Goal: Task Accomplishment & Management: Complete application form

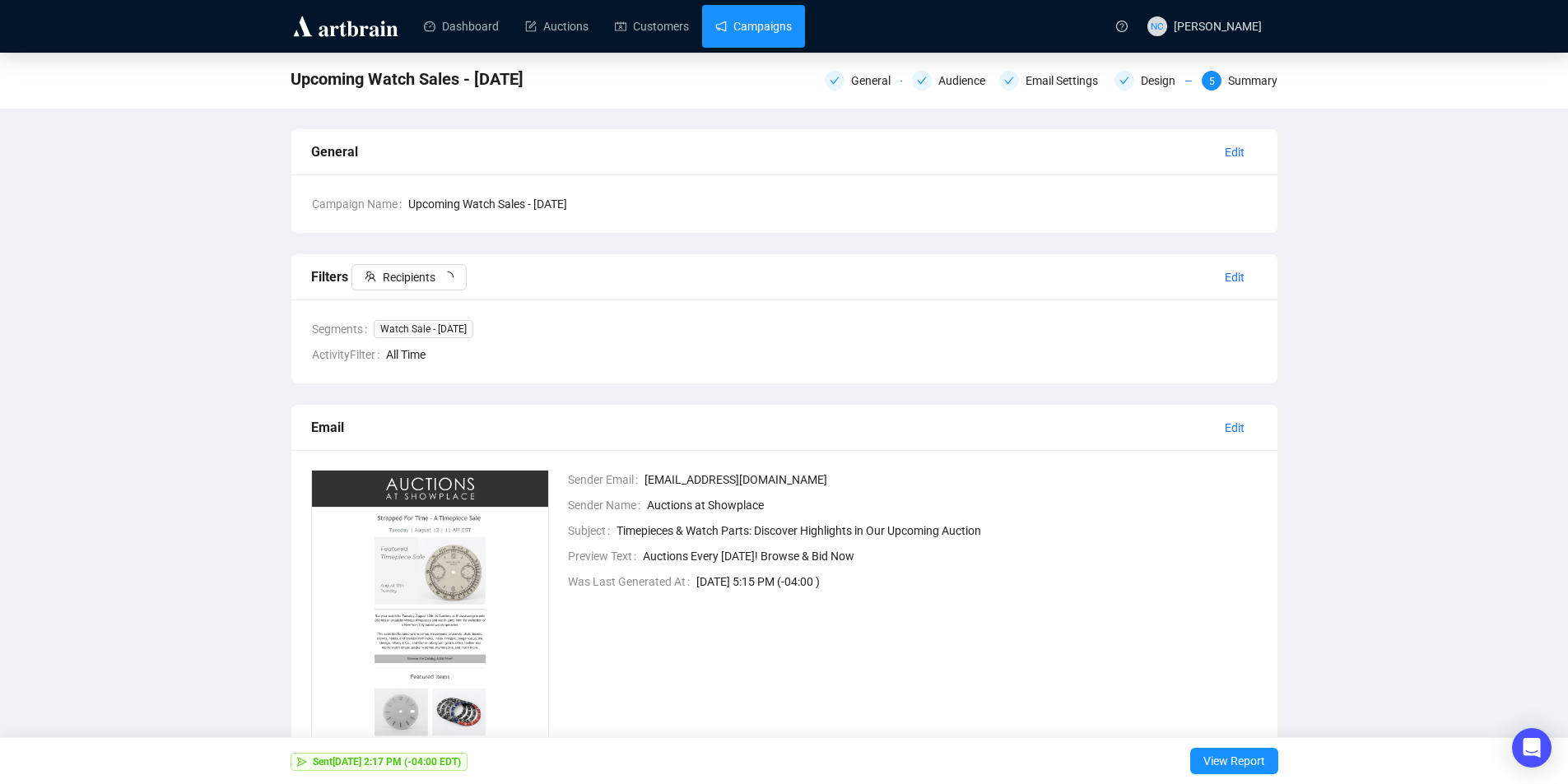
click at [734, 30] on link "Campaigns" at bounding box center [753, 26] width 76 height 43
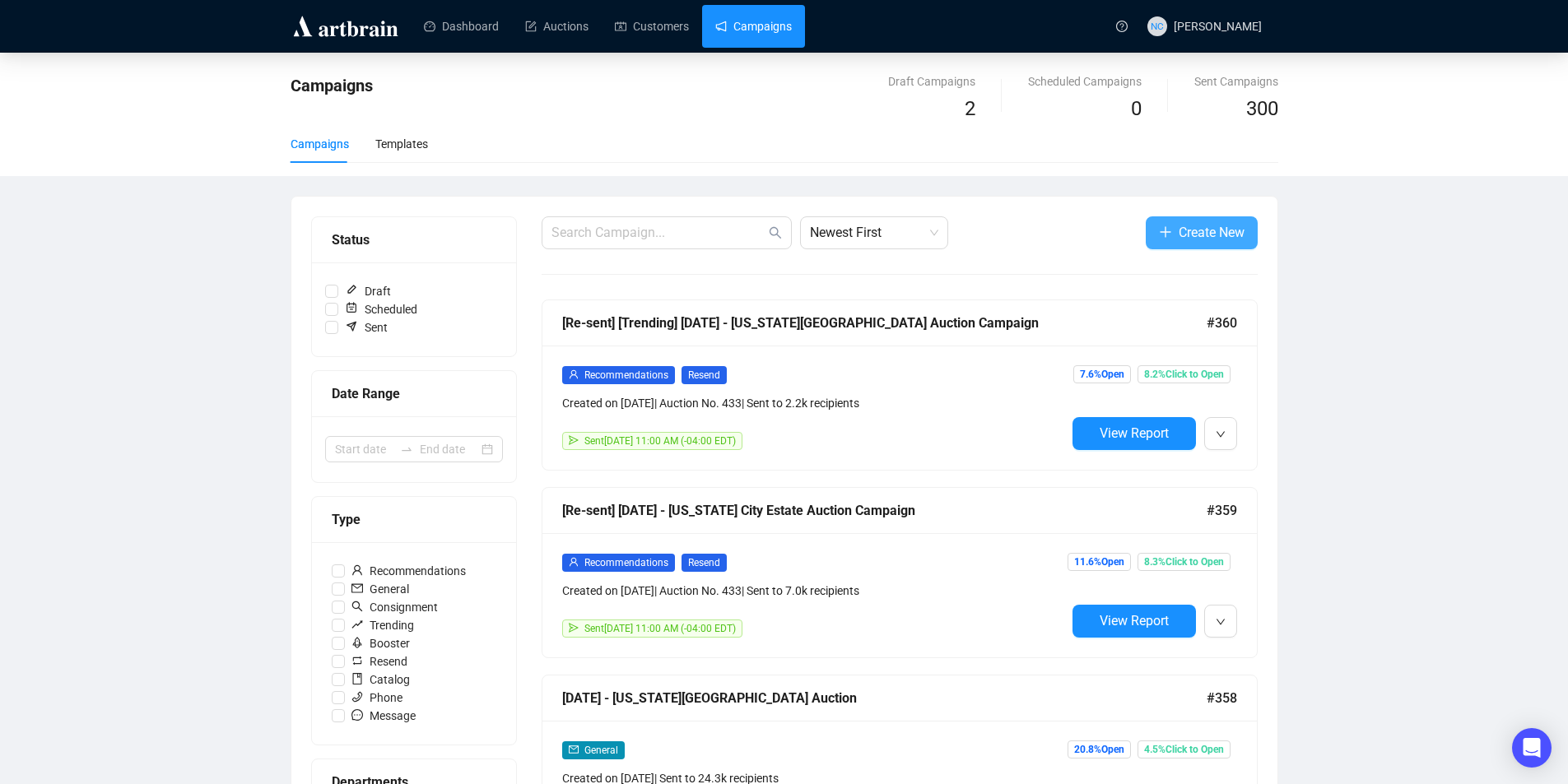
click at [1195, 226] on span "Create New" at bounding box center [1211, 232] width 66 height 20
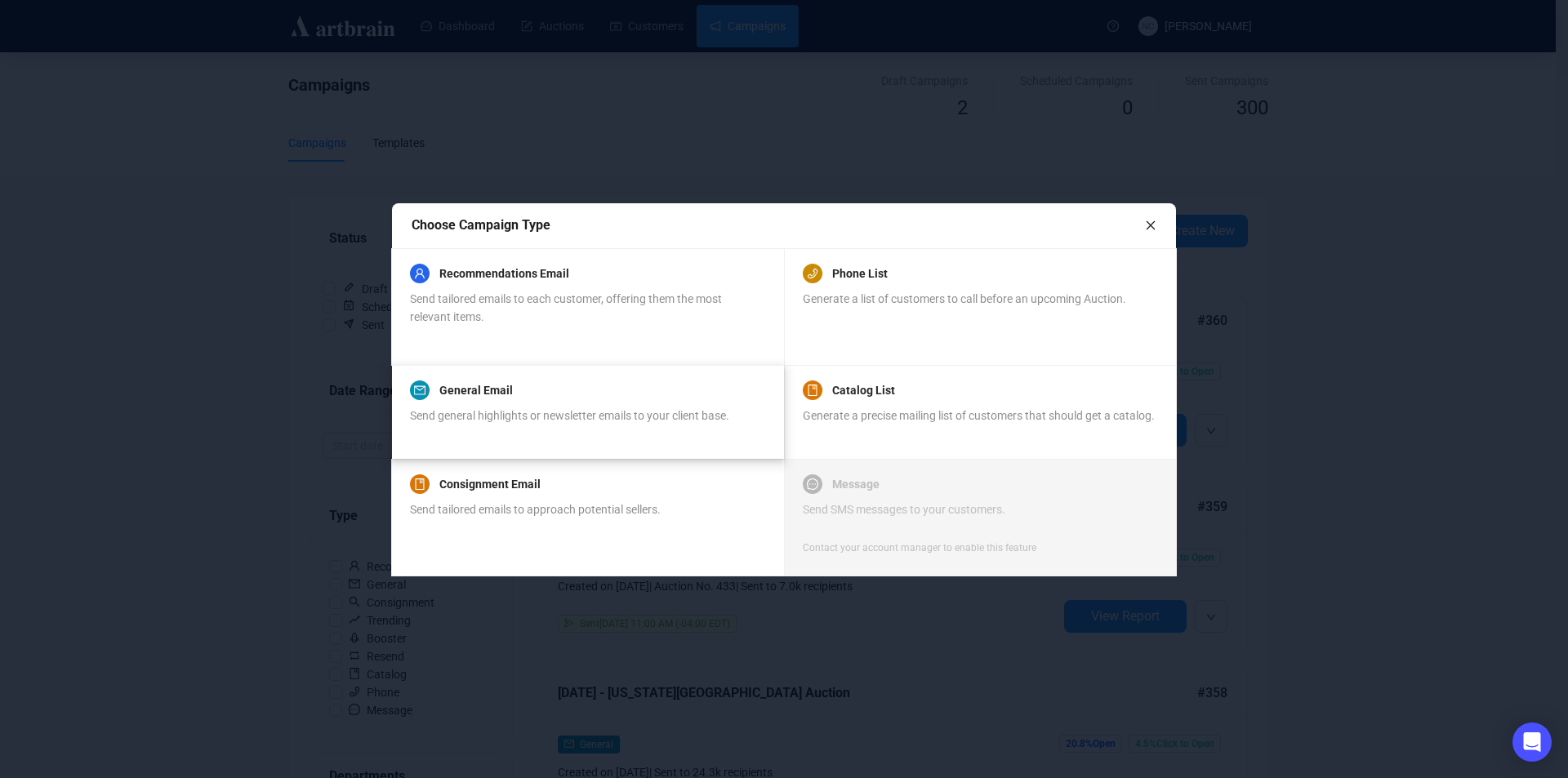
click at [620, 410] on span "Send general highlights or newsletter emails to your client base." at bounding box center [569, 416] width 319 height 13
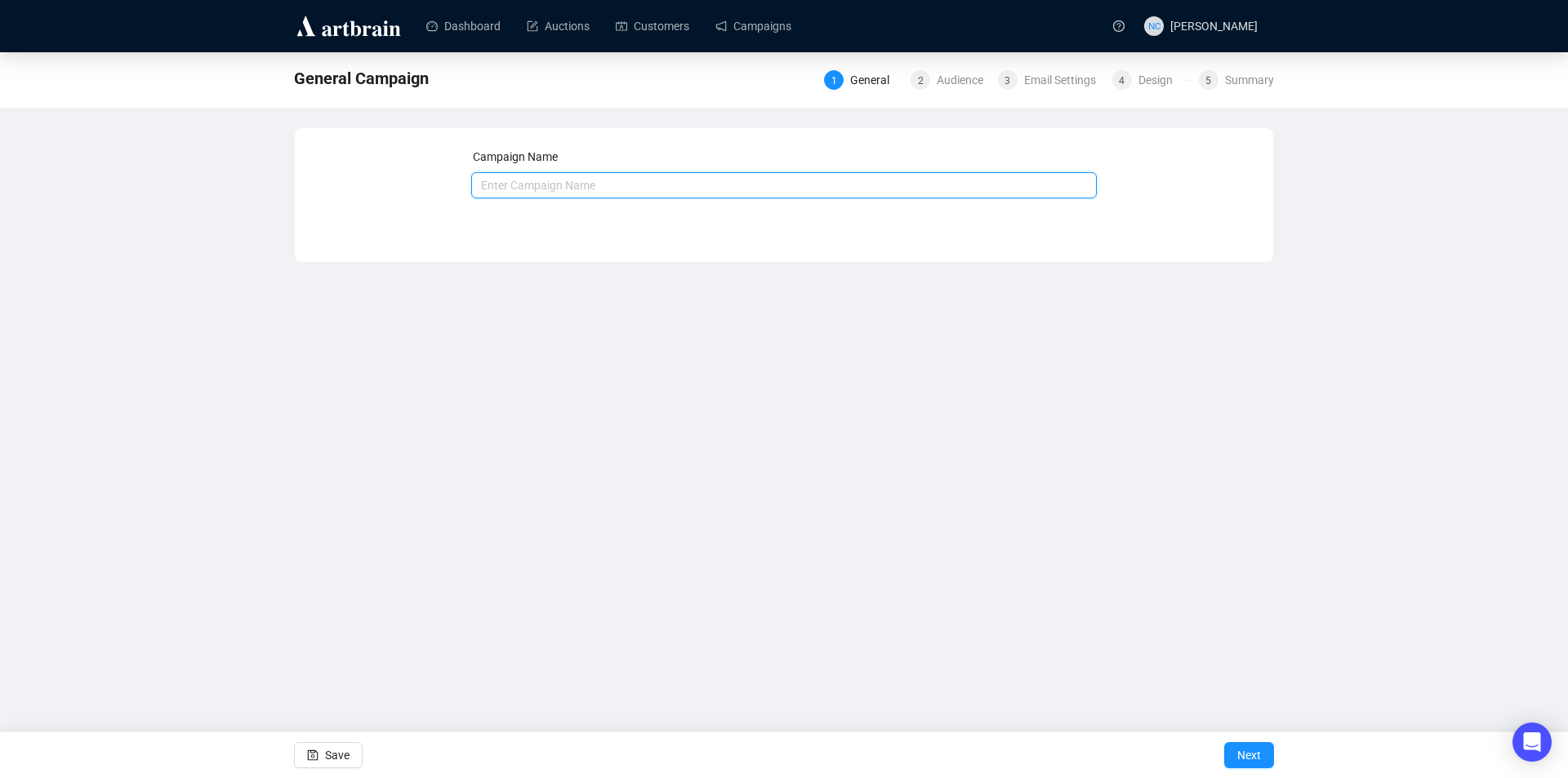
click at [714, 184] on input "text" at bounding box center [784, 185] width 626 height 26
click at [477, 185] on input "Book Sale" at bounding box center [784, 185] width 626 height 26
type input "[DATE] - Book Sale"
click at [1242, 750] on span "Next" at bounding box center [1249, 756] width 24 height 46
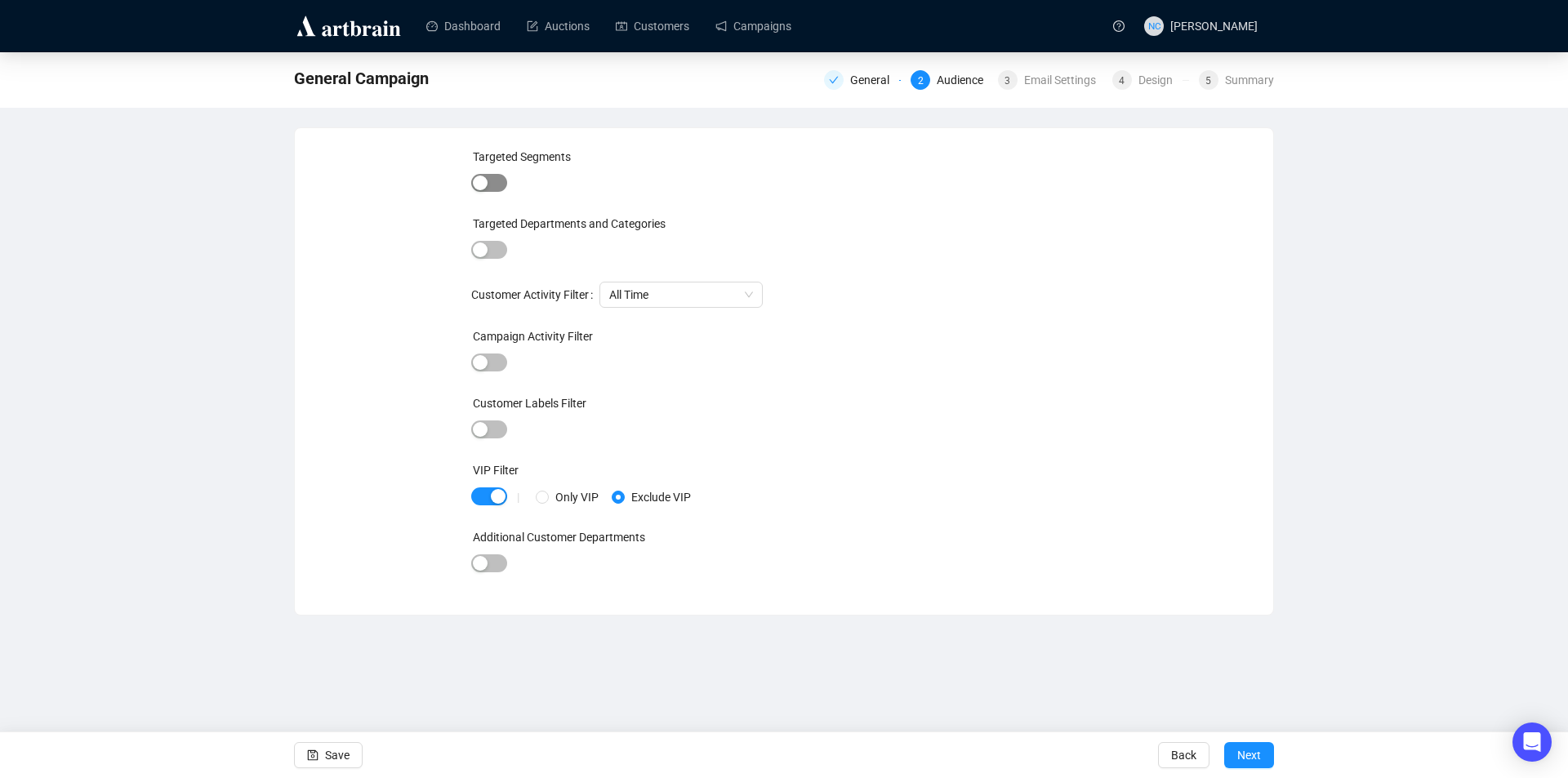
click at [493, 181] on span "button" at bounding box center [488, 182] width 35 height 18
click at [493, 181] on div "button" at bounding box center [498, 184] width 14 height 14
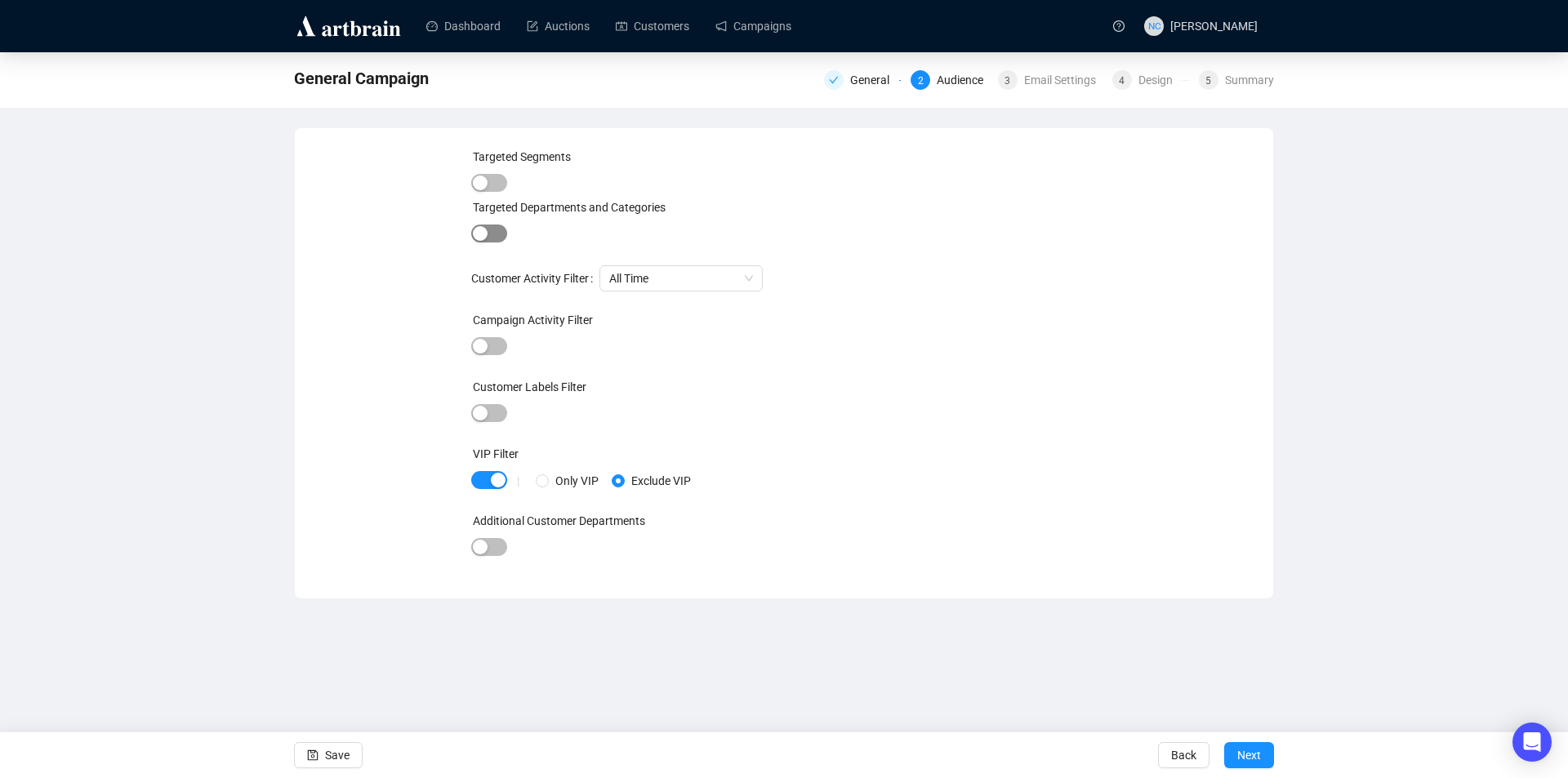
click at [480, 232] on div "button" at bounding box center [480, 233] width 14 height 14
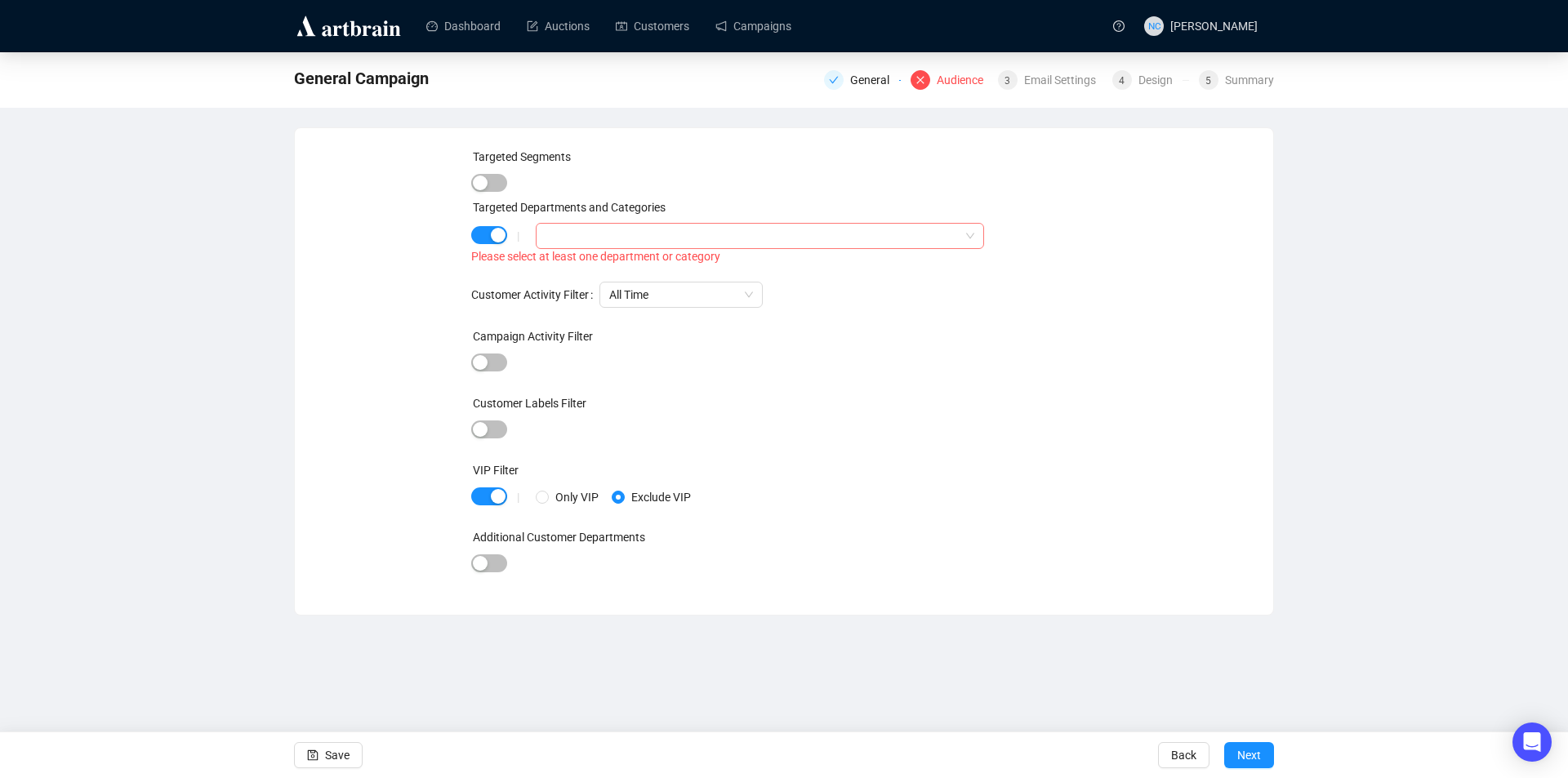
click at [608, 234] on div at bounding box center [751, 236] width 425 height 23
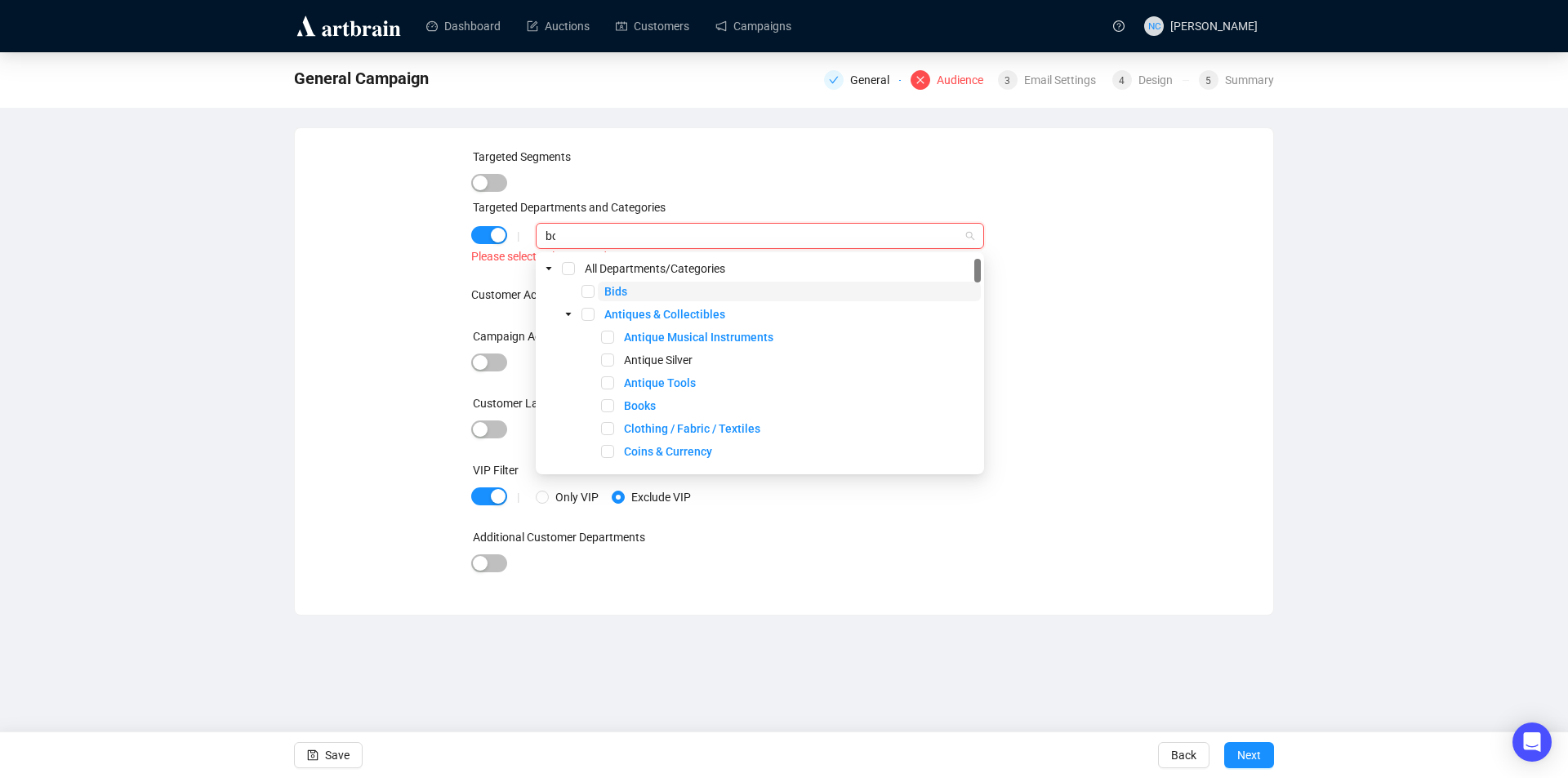
type input "book"
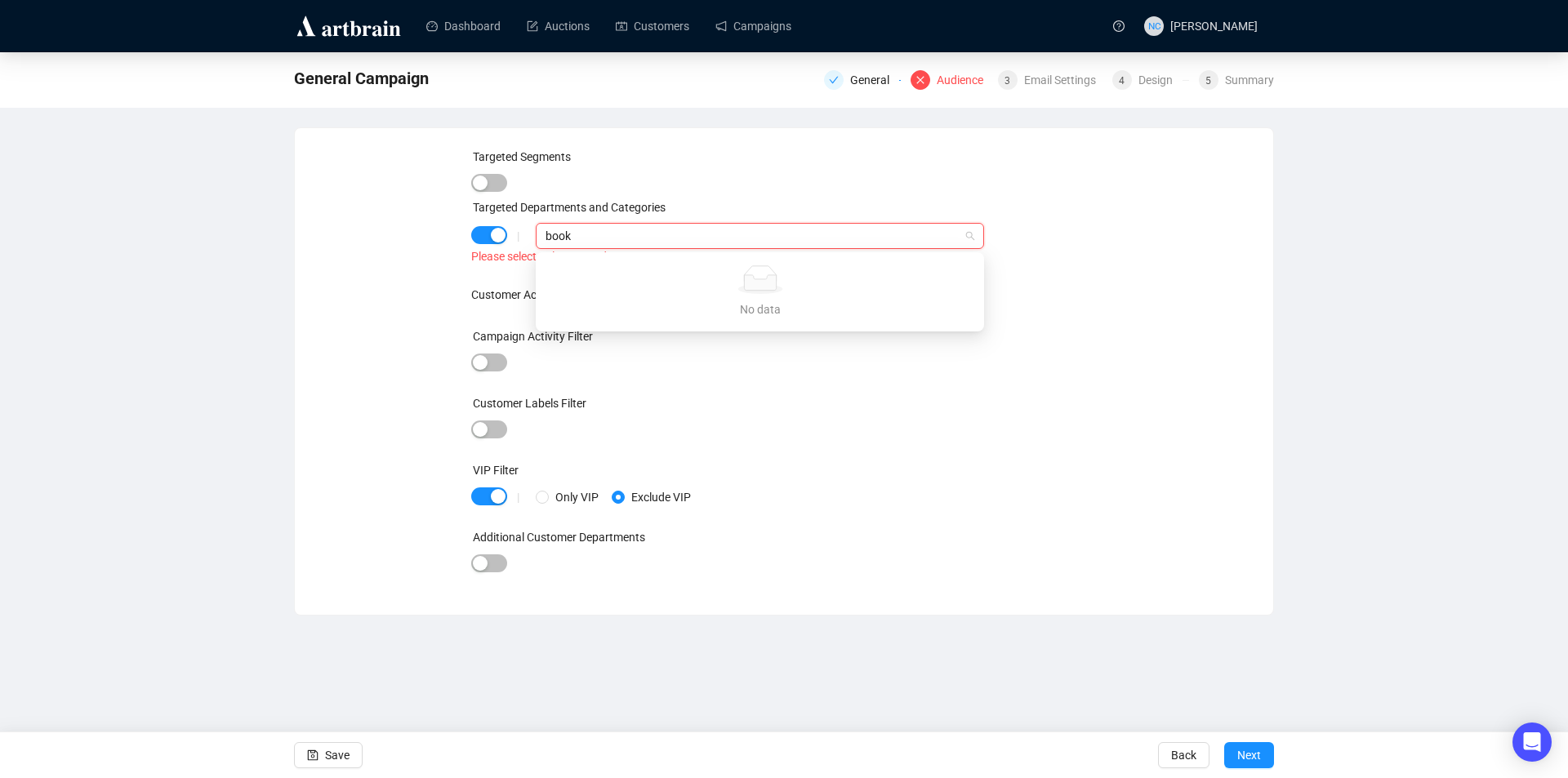
click at [885, 396] on div "Customer Labels Filter" at bounding box center [784, 407] width 626 height 25
click at [666, 245] on div at bounding box center [751, 236] width 425 height 23
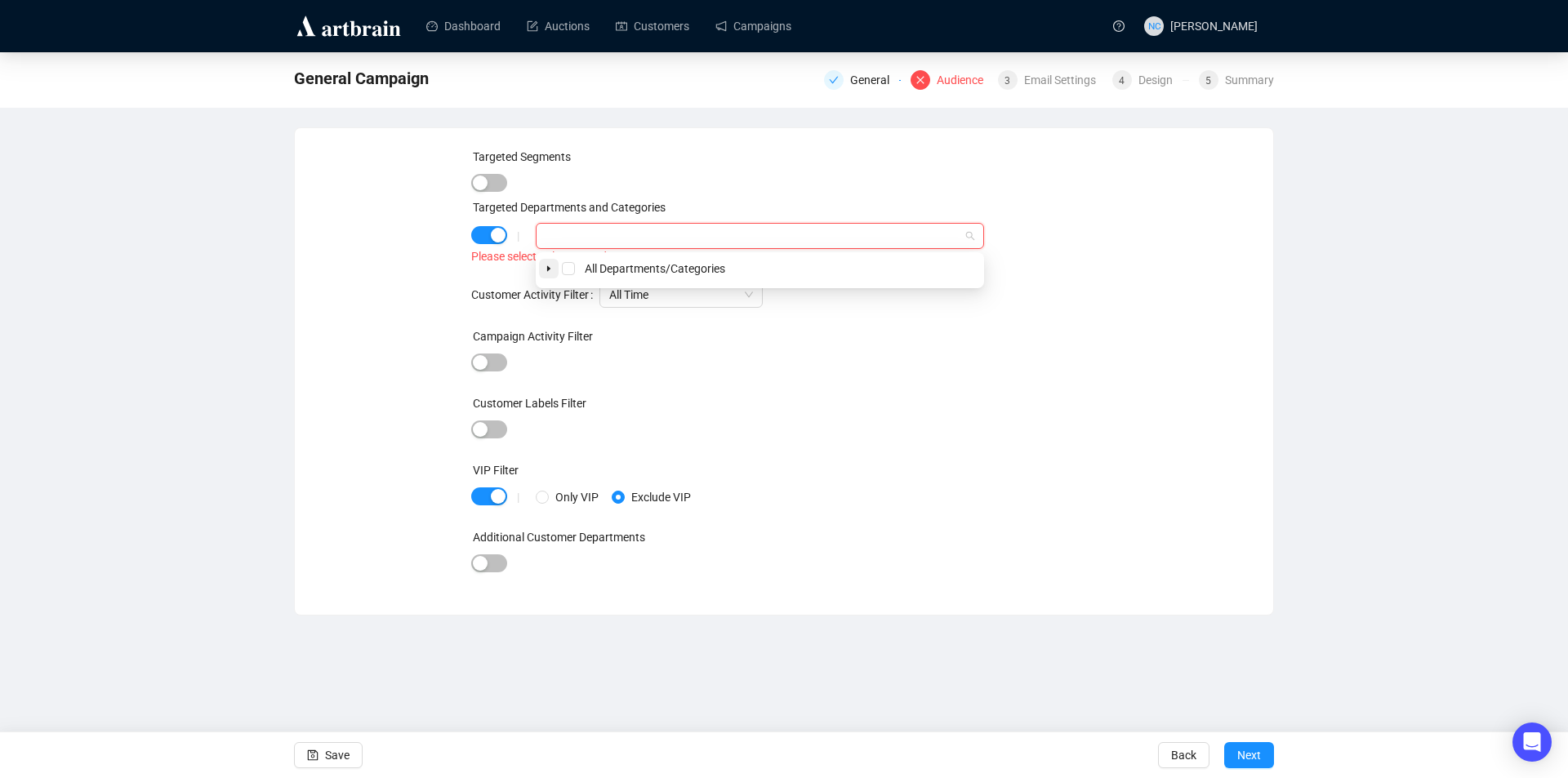
click at [545, 271] on icon "caret-down" at bounding box center [549, 269] width 9 height 9
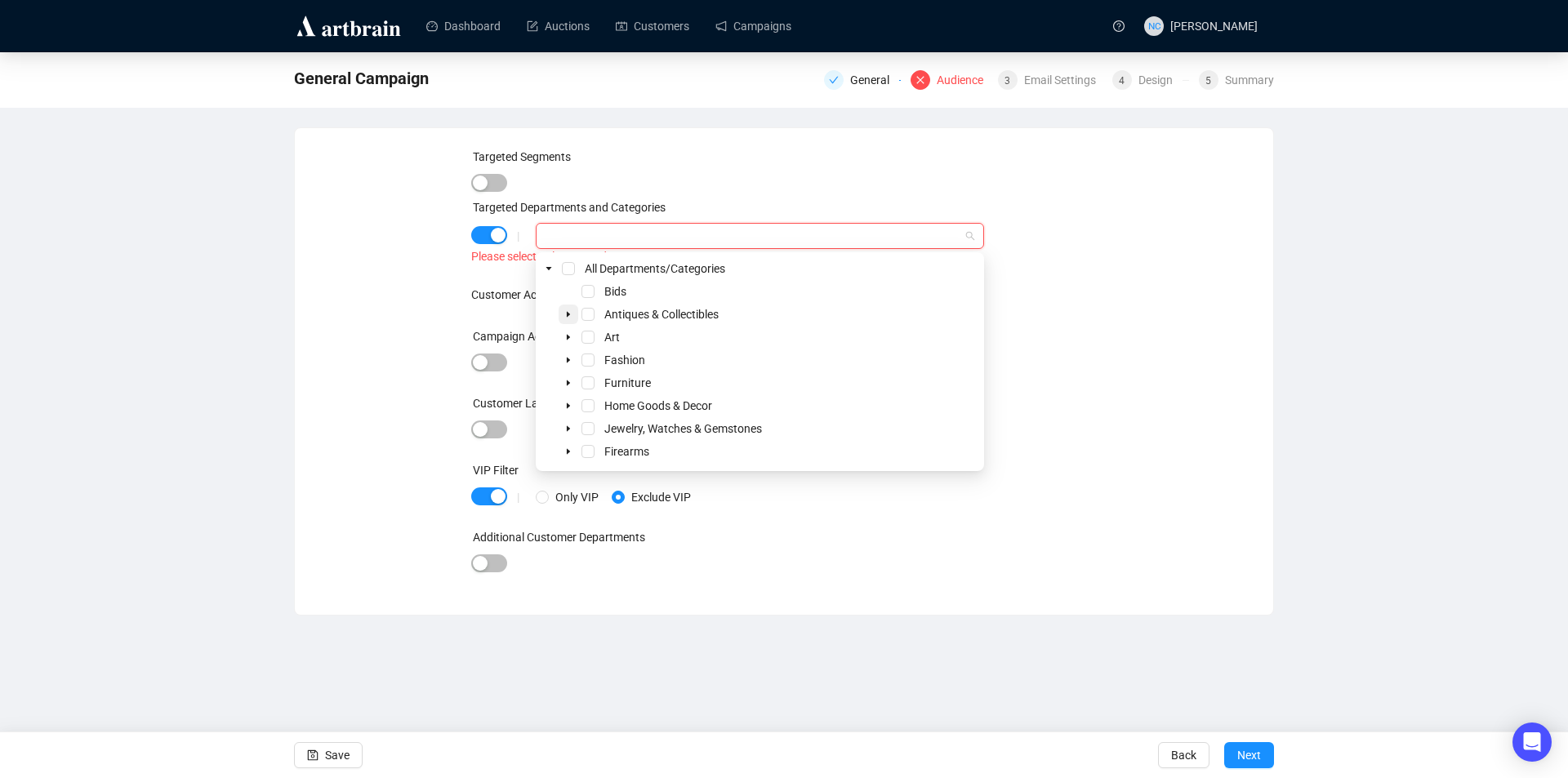
click at [563, 316] on span at bounding box center [568, 315] width 19 height 19
click at [611, 406] on span "Select Books" at bounding box center [608, 406] width 13 height 13
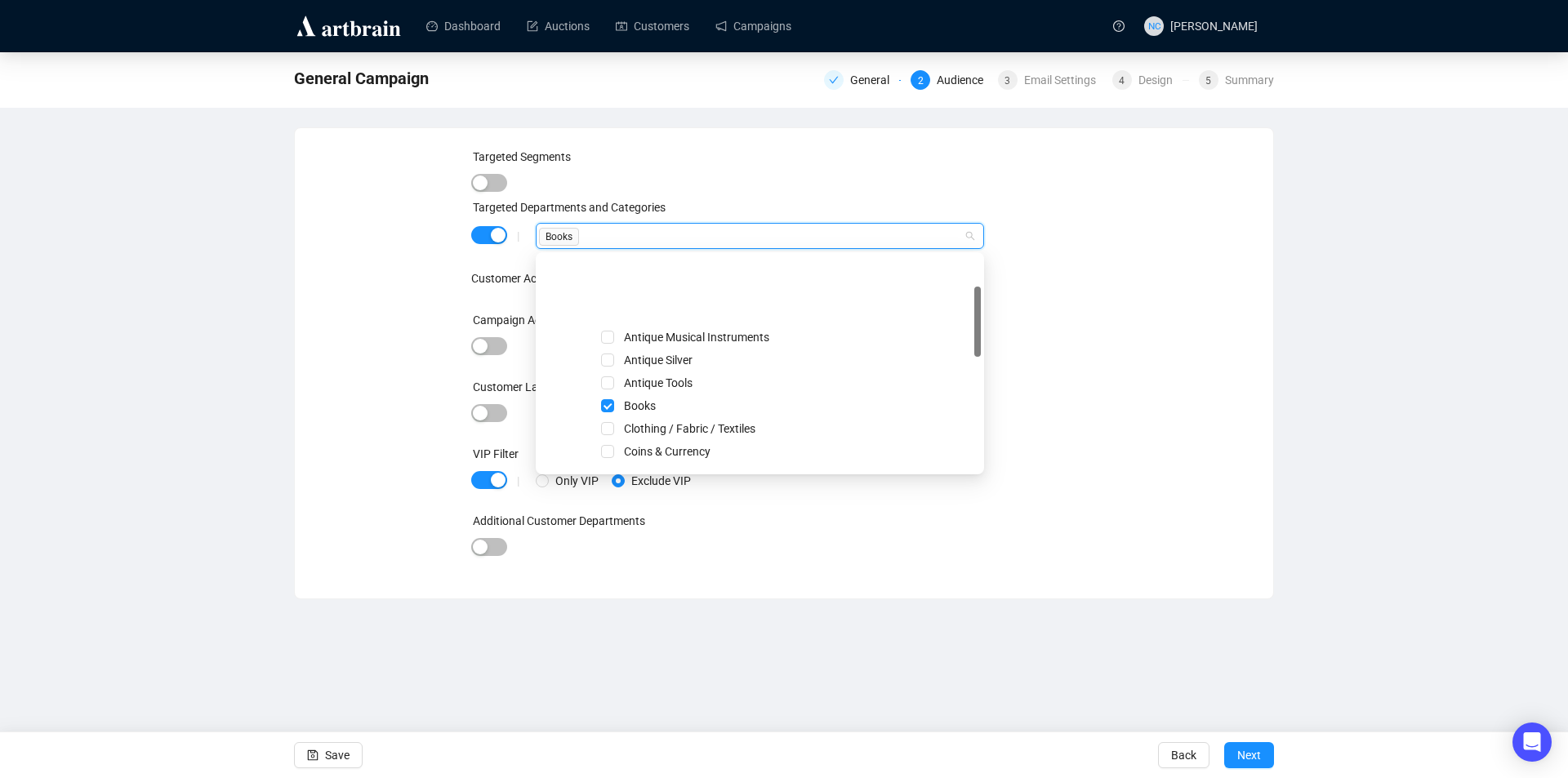
scroll to position [82, 0]
click at [1205, 451] on div "Targeted Segments Targeted Departments and Categories | Books Customer Activity…" at bounding box center [784, 364] width 939 height 432
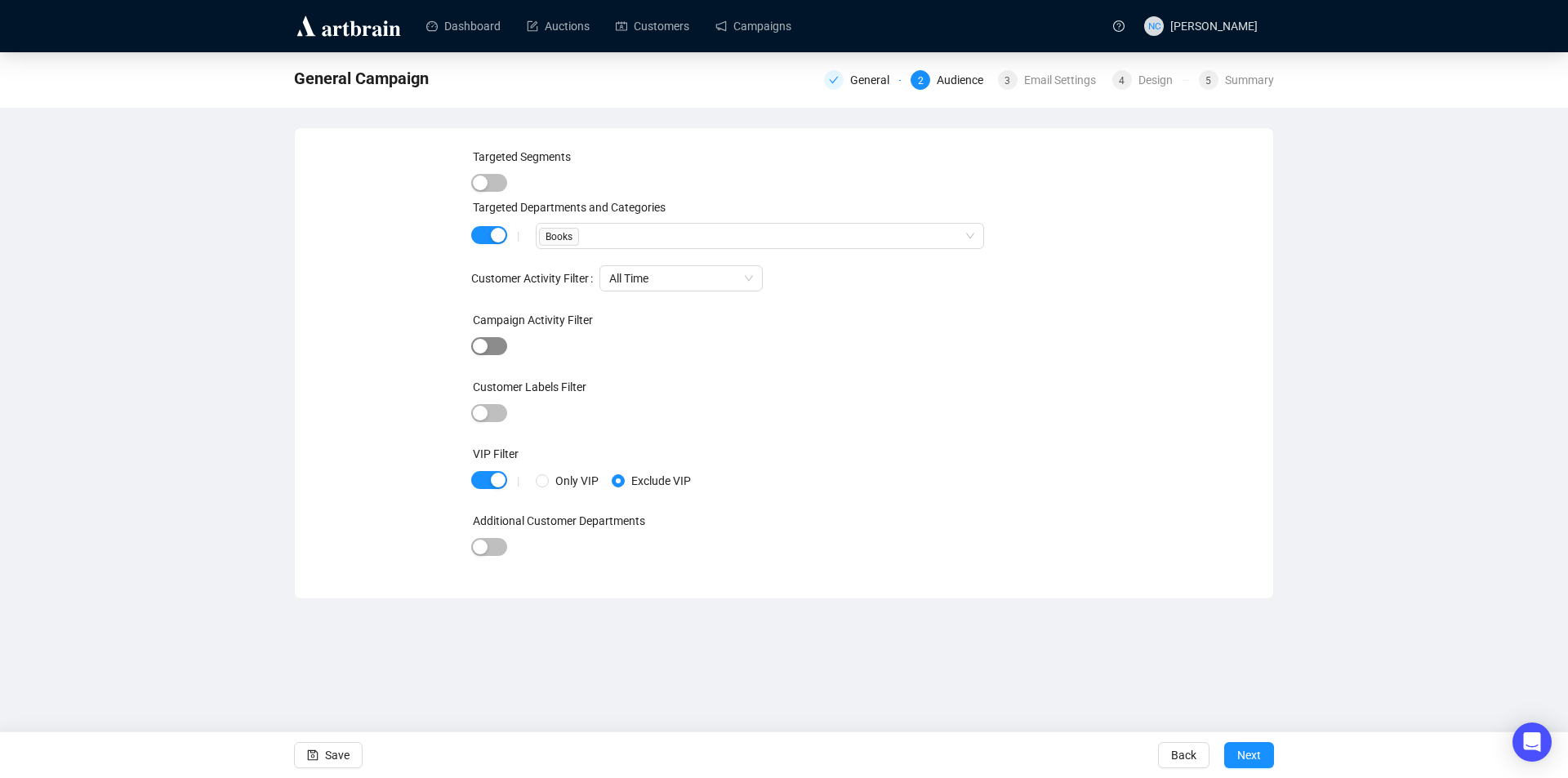
click at [499, 345] on span "button" at bounding box center [488, 346] width 35 height 18
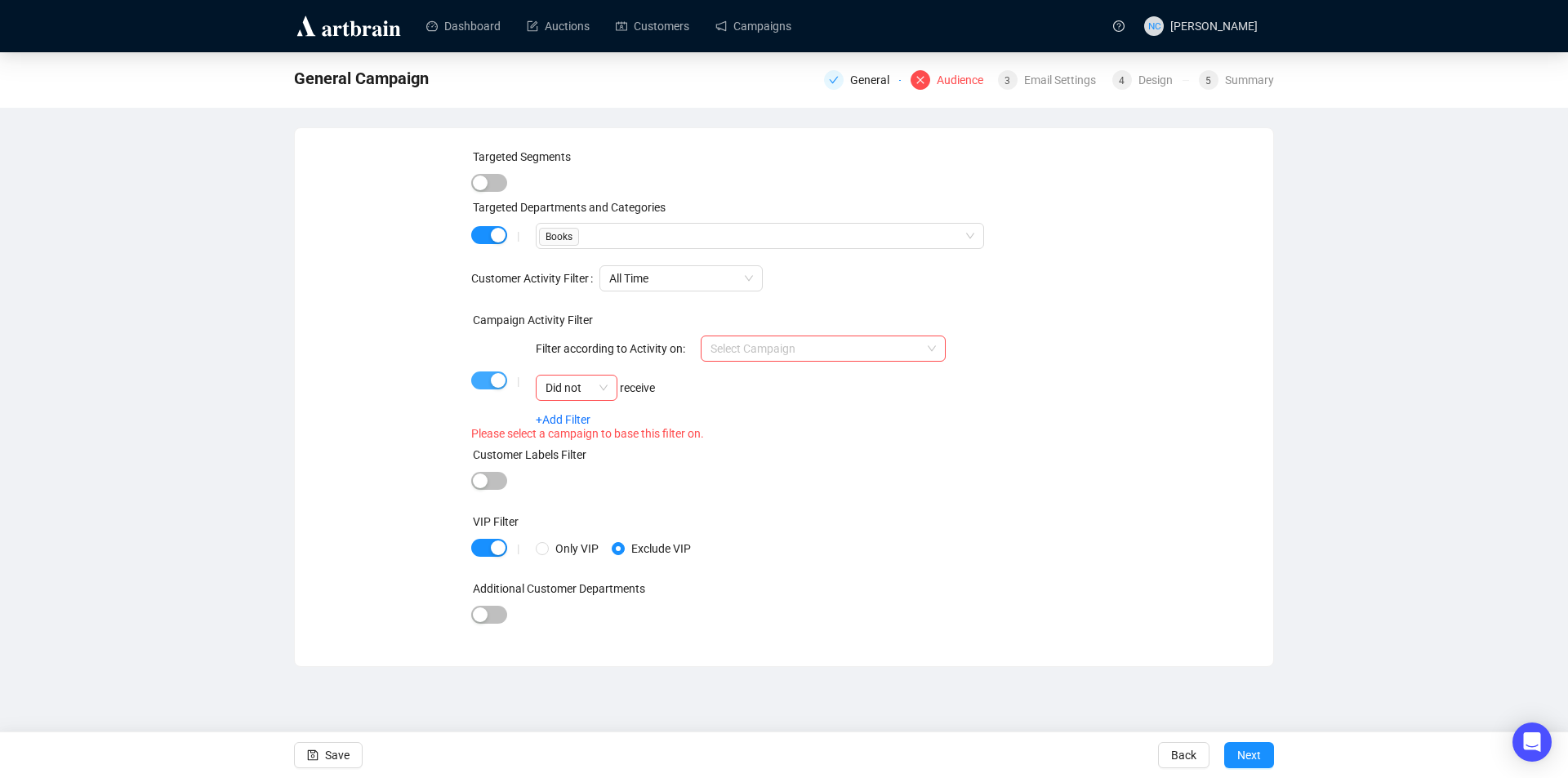
click at [496, 383] on div "button" at bounding box center [498, 380] width 14 height 14
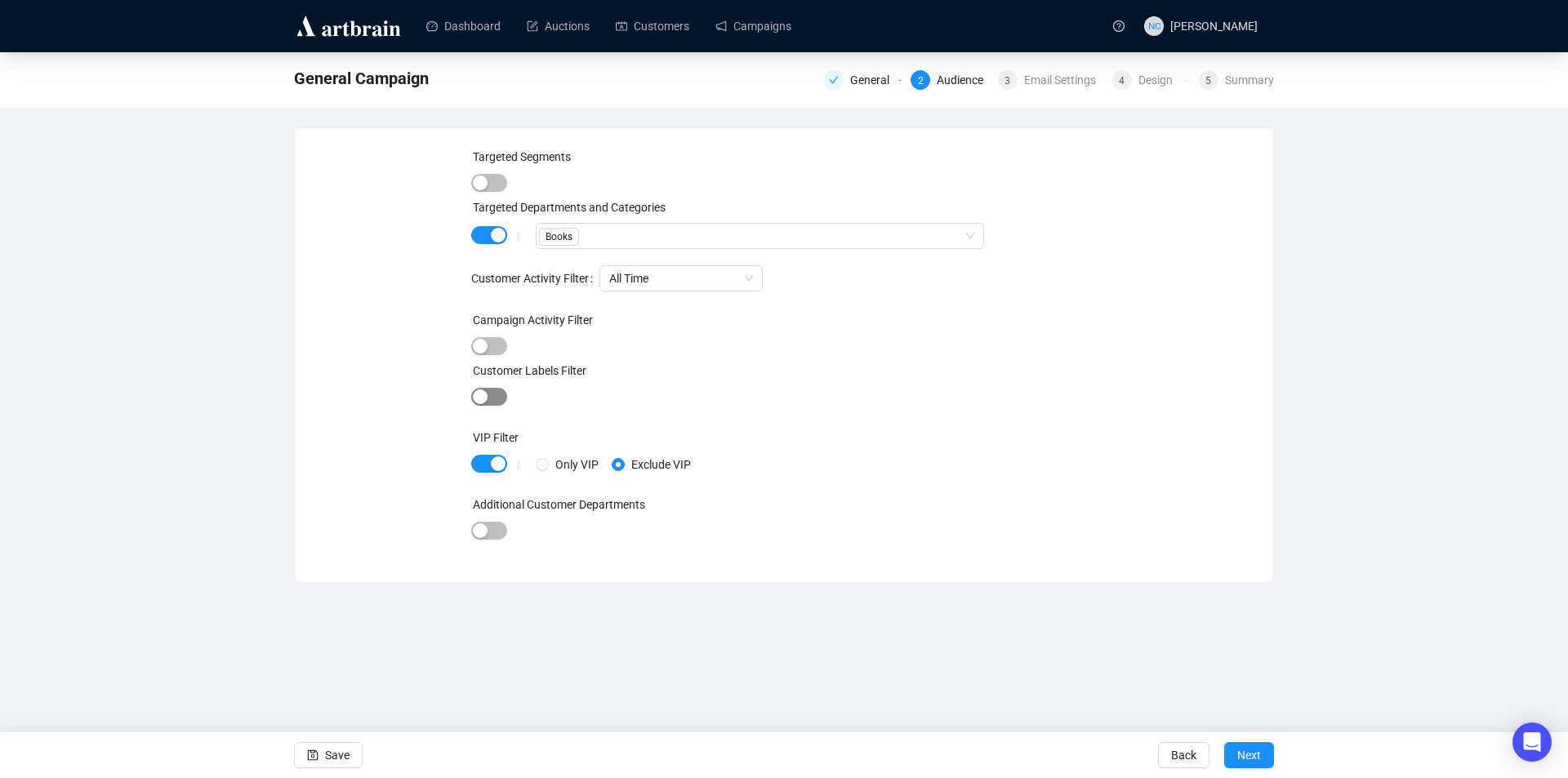
click at [479, 398] on div "button" at bounding box center [480, 396] width 14 height 14
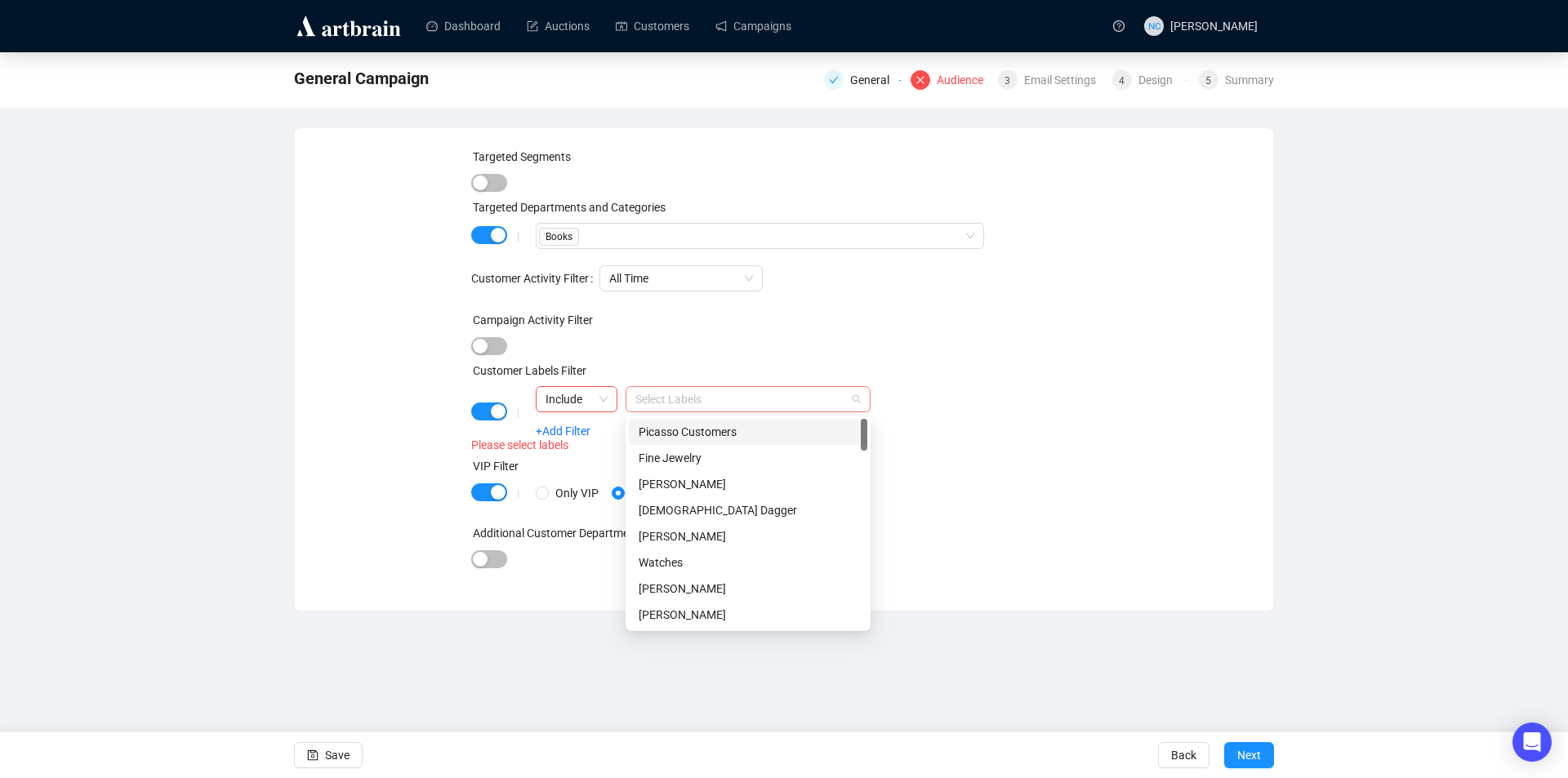
click at [677, 404] on div at bounding box center [739, 399] width 222 height 23
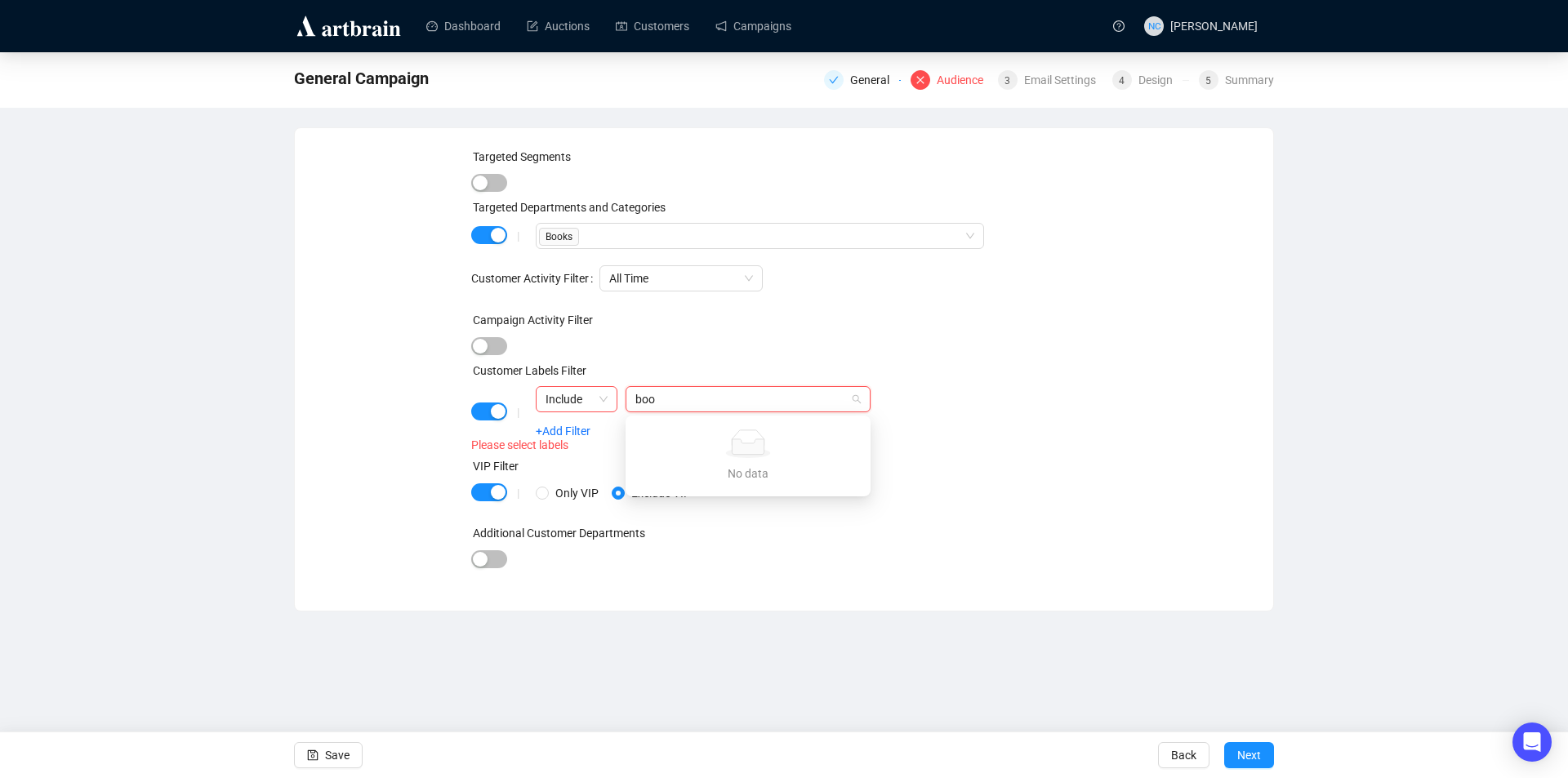
type input "book"
click at [908, 360] on div "Targeted Segments Targeted Departments and Categories | Books Customer Activity…" at bounding box center [784, 369] width 626 height 443
click at [488, 415] on span "button" at bounding box center [488, 412] width 35 height 18
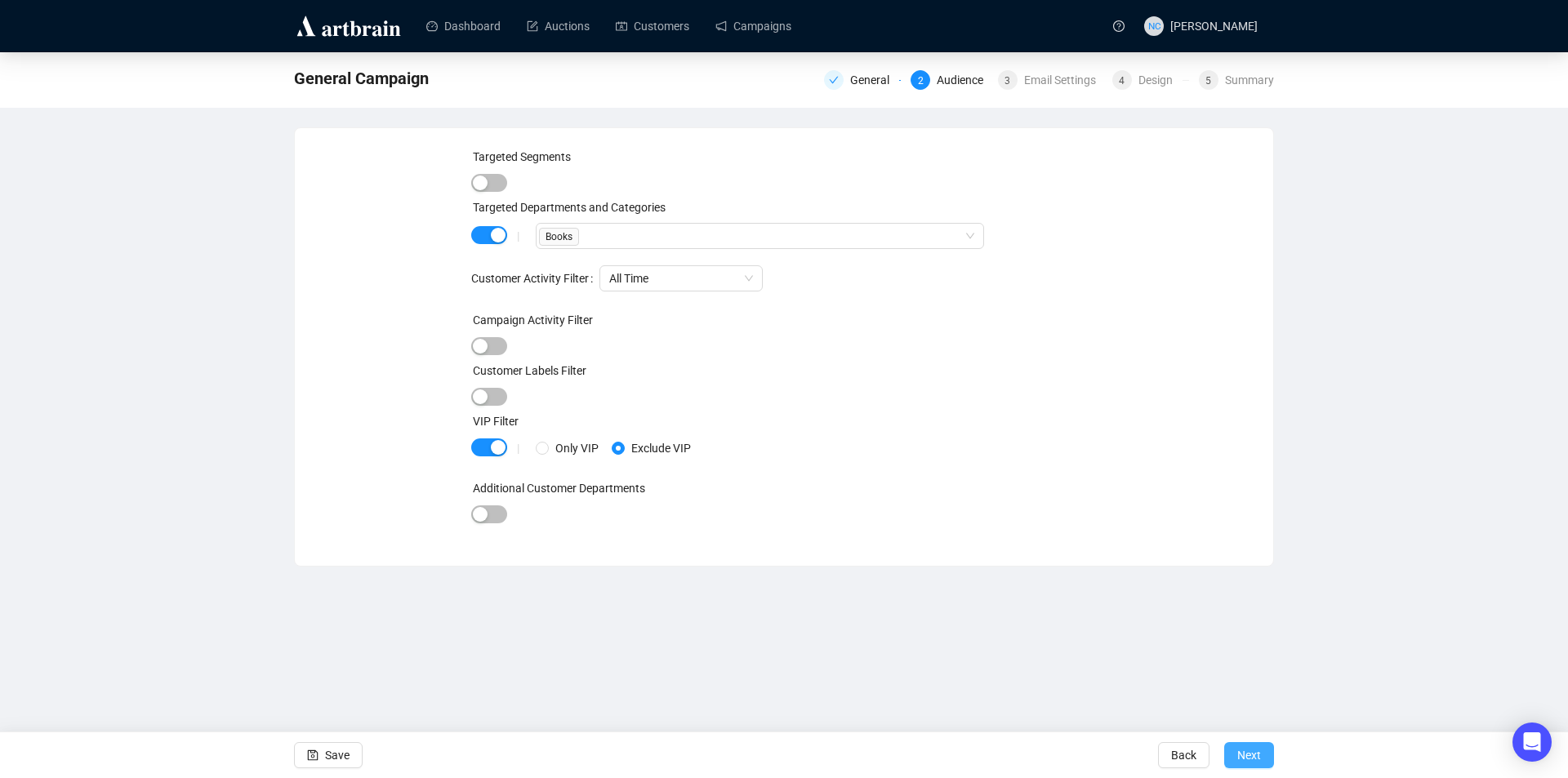
click at [1260, 759] on span "Next" at bounding box center [1249, 756] width 24 height 46
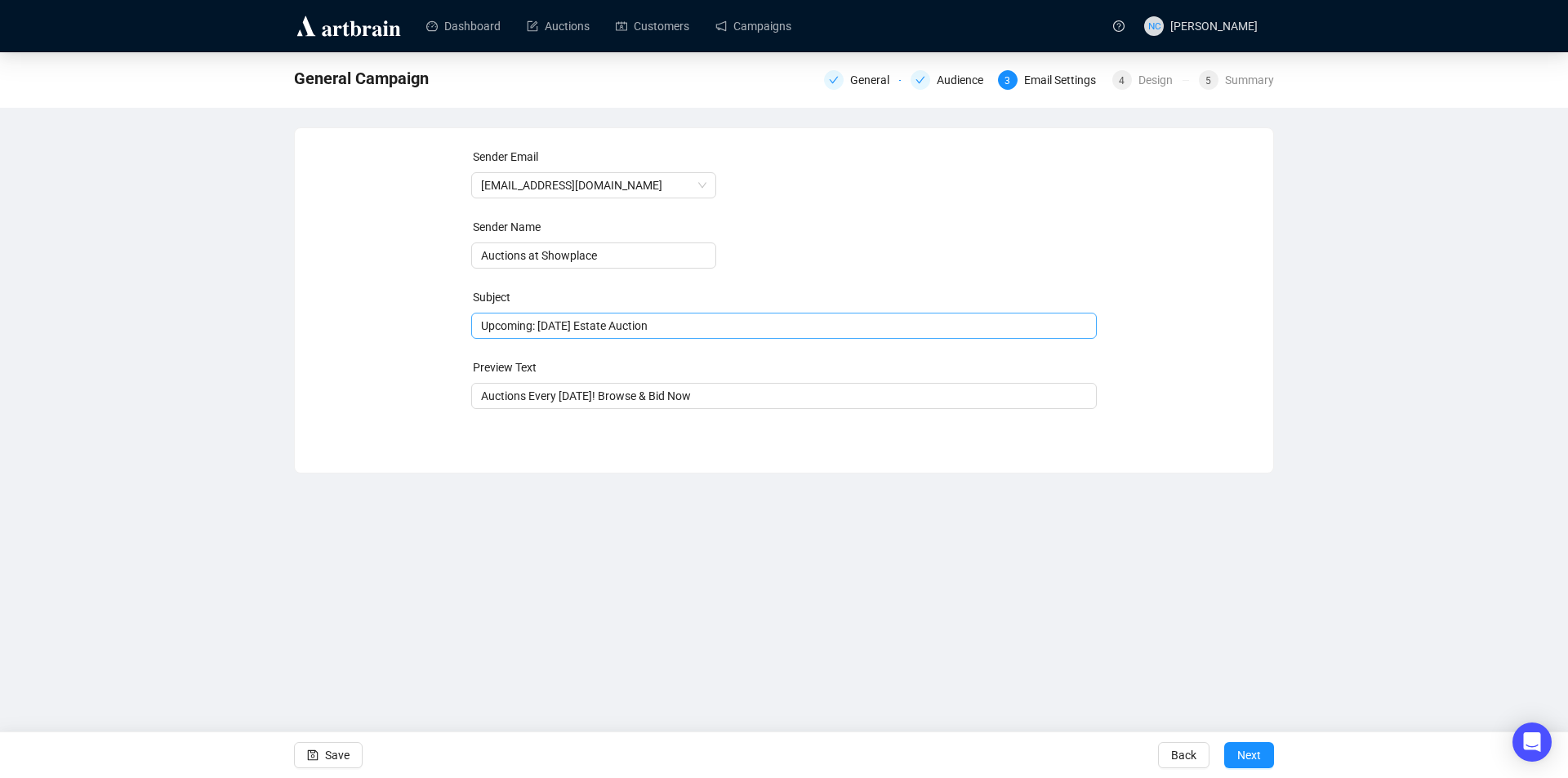
click at [607, 328] on span "Upcoming: [DATE] Estate Auction" at bounding box center [784, 326] width 626 height 13
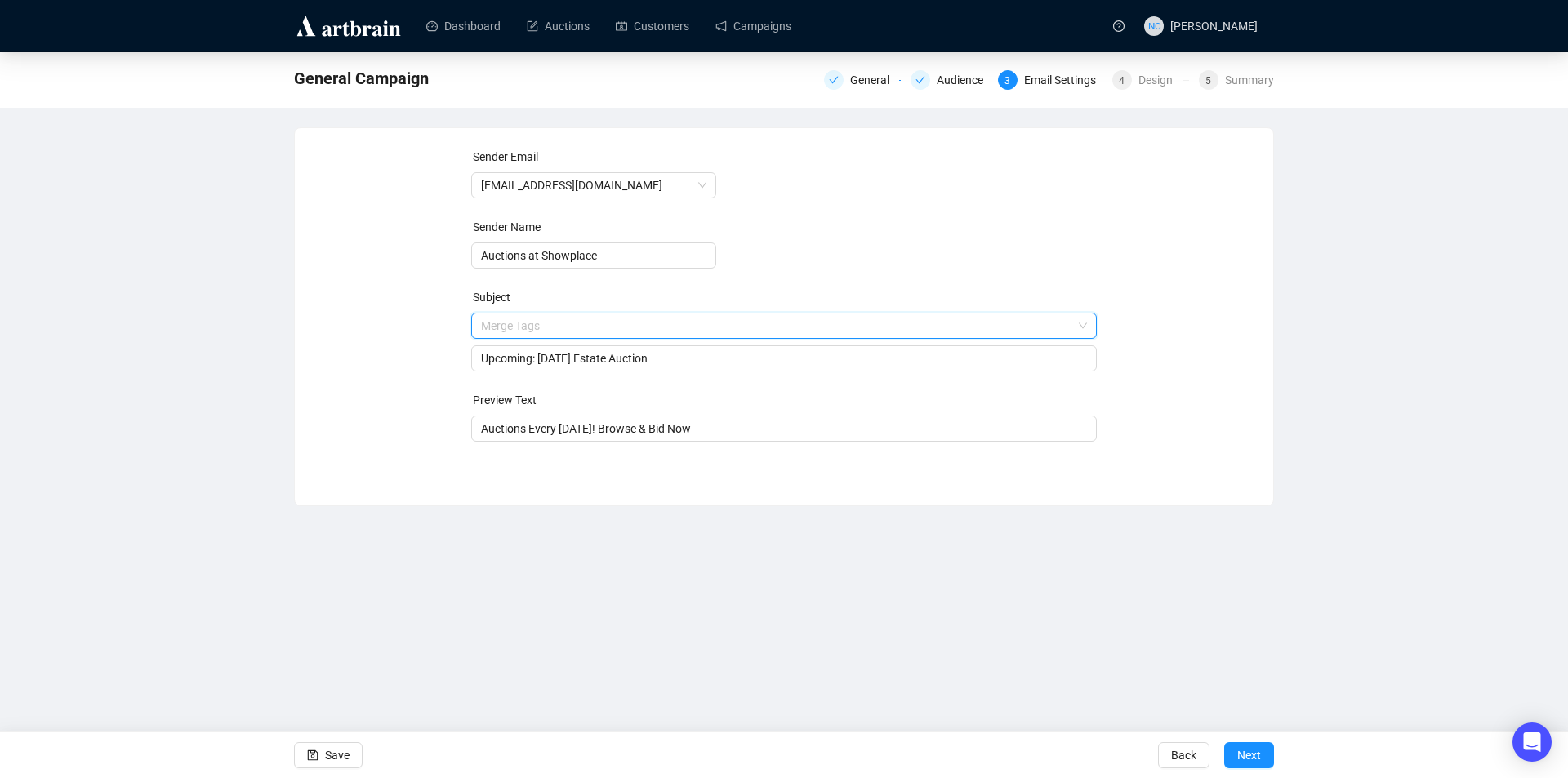
click at [576, 326] on input "search" at bounding box center [776, 326] width 592 height 25
click at [562, 360] on span "Email" at bounding box center [795, 359] width 597 height 19
type input "Upcoming: [DATE] Estate Auction{{email}}"
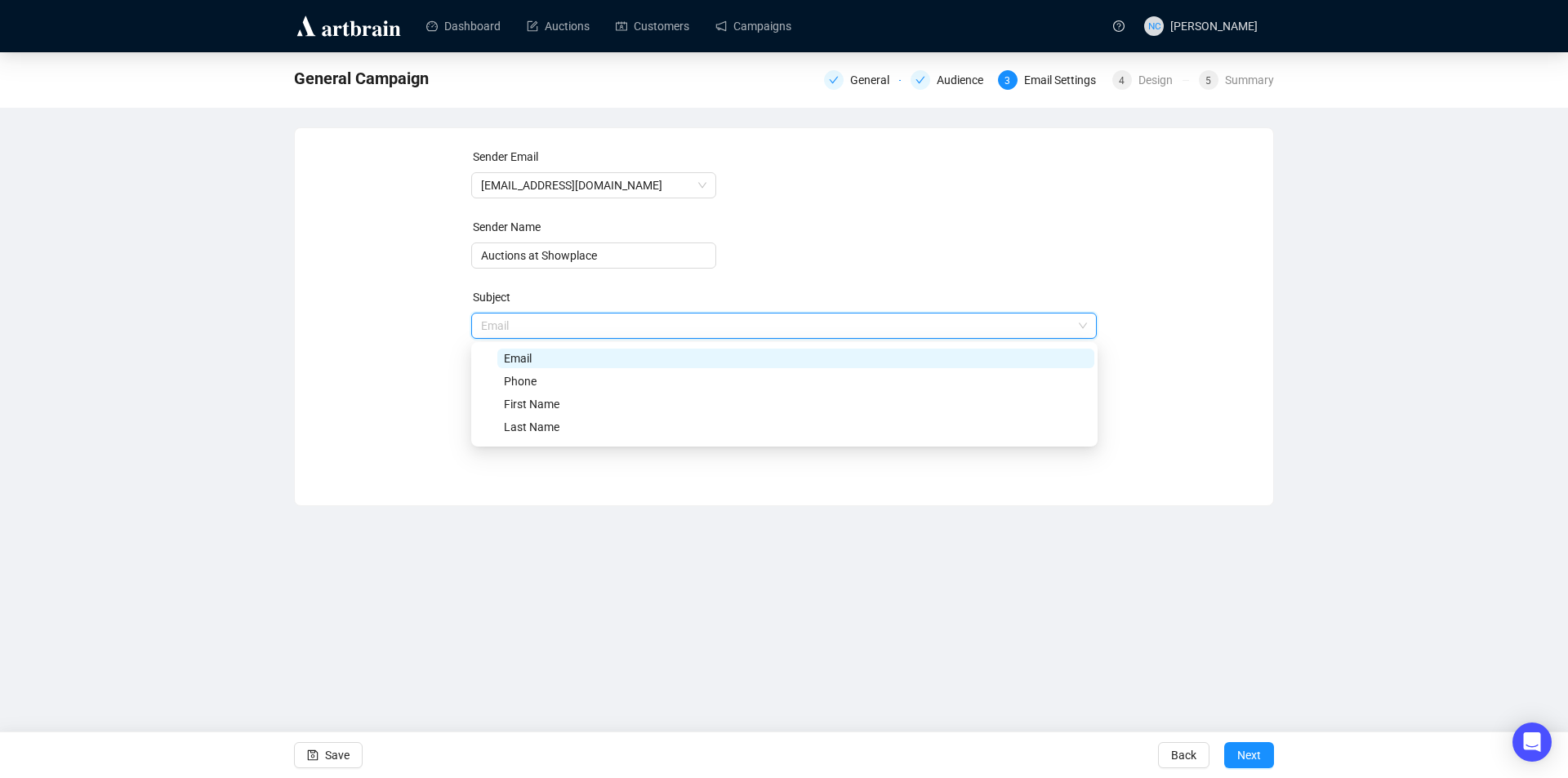
click at [409, 384] on div "Sender Email [EMAIL_ADDRESS][DOMAIN_NAME] Sender Name Auctions at Showplace Sub…" at bounding box center [784, 304] width 939 height 314
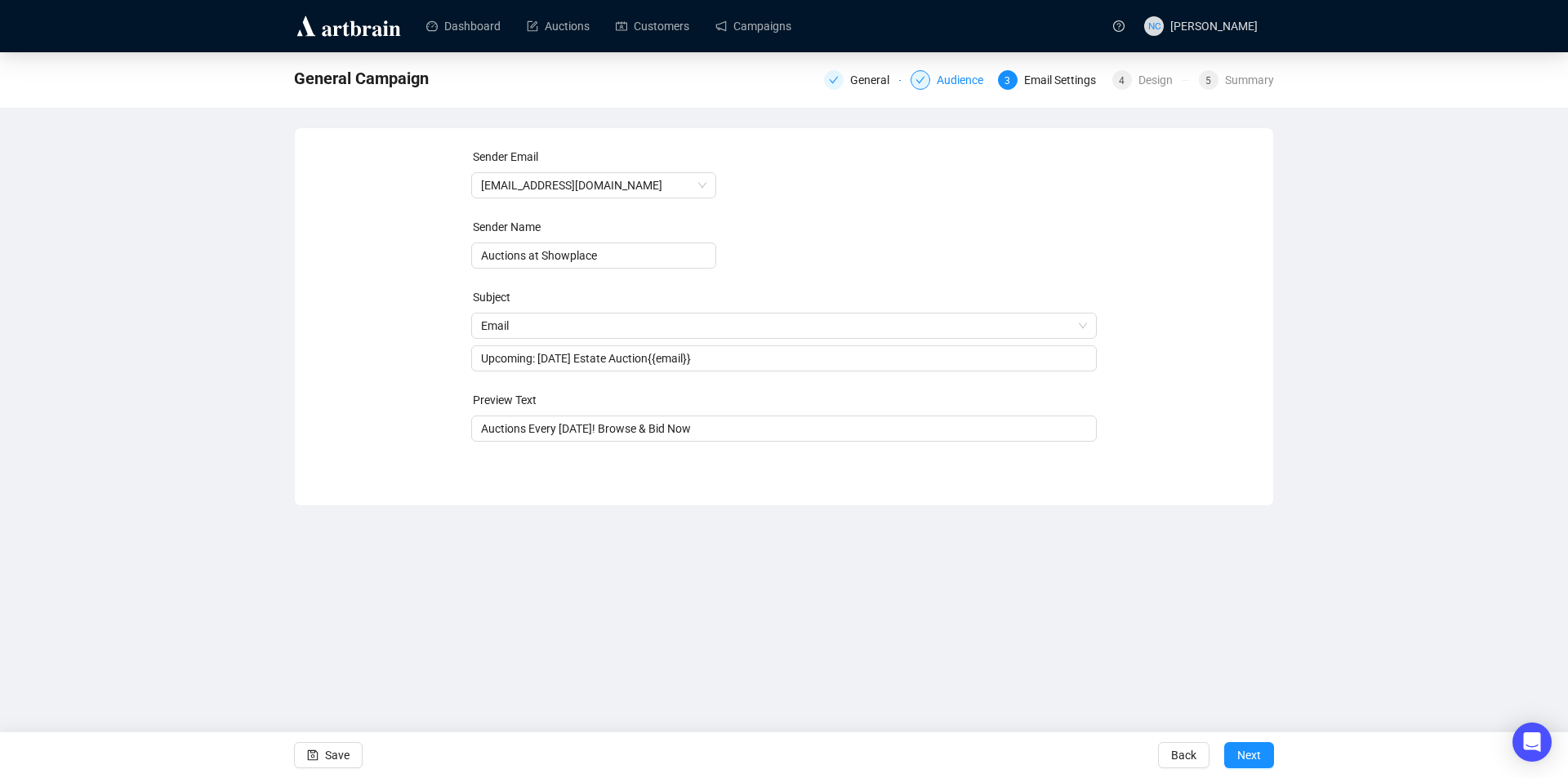
click at [963, 81] on div "Audience" at bounding box center [965, 80] width 57 height 19
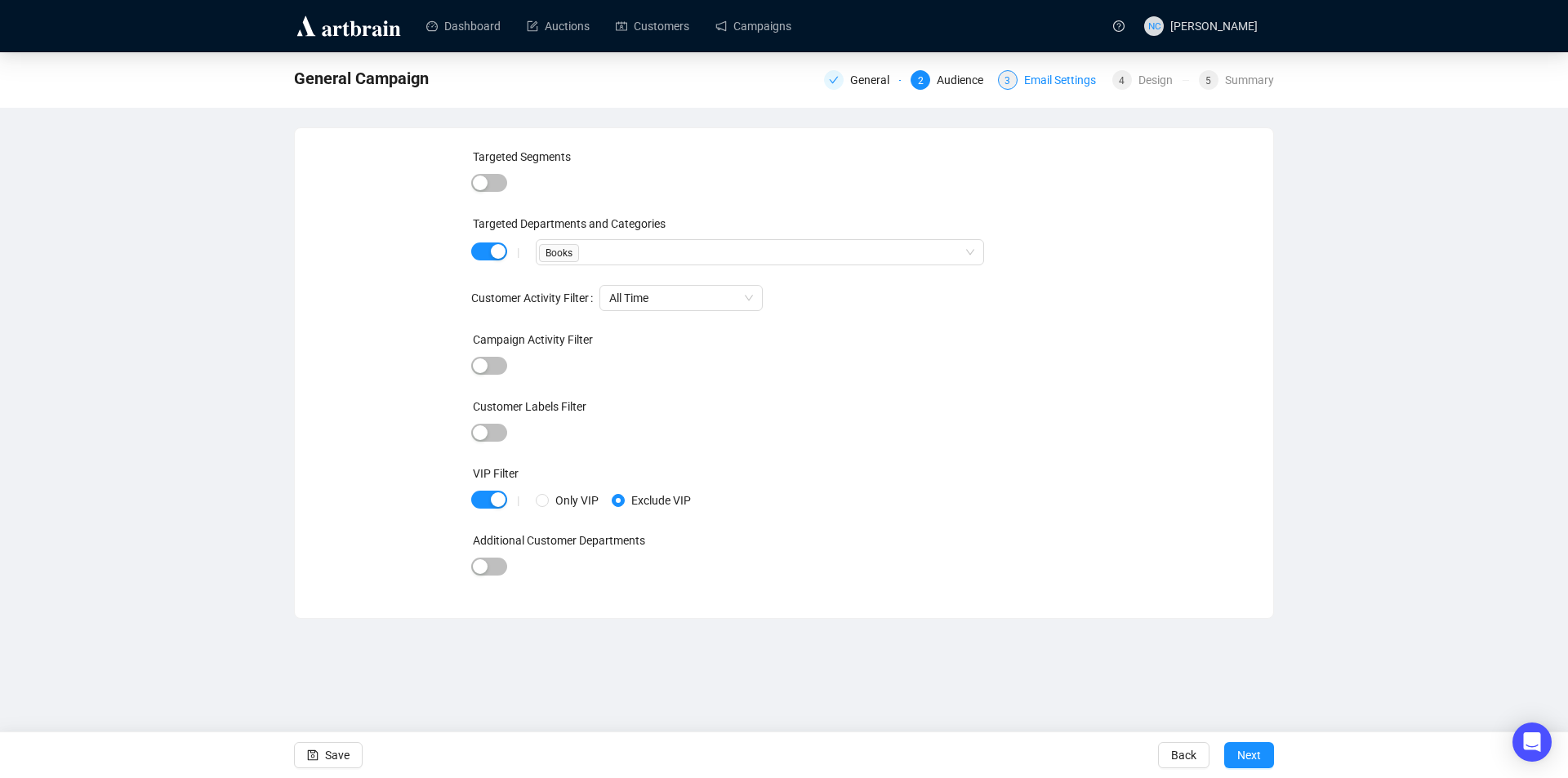
click at [1065, 77] on div "Email Settings" at bounding box center [1065, 80] width 82 height 19
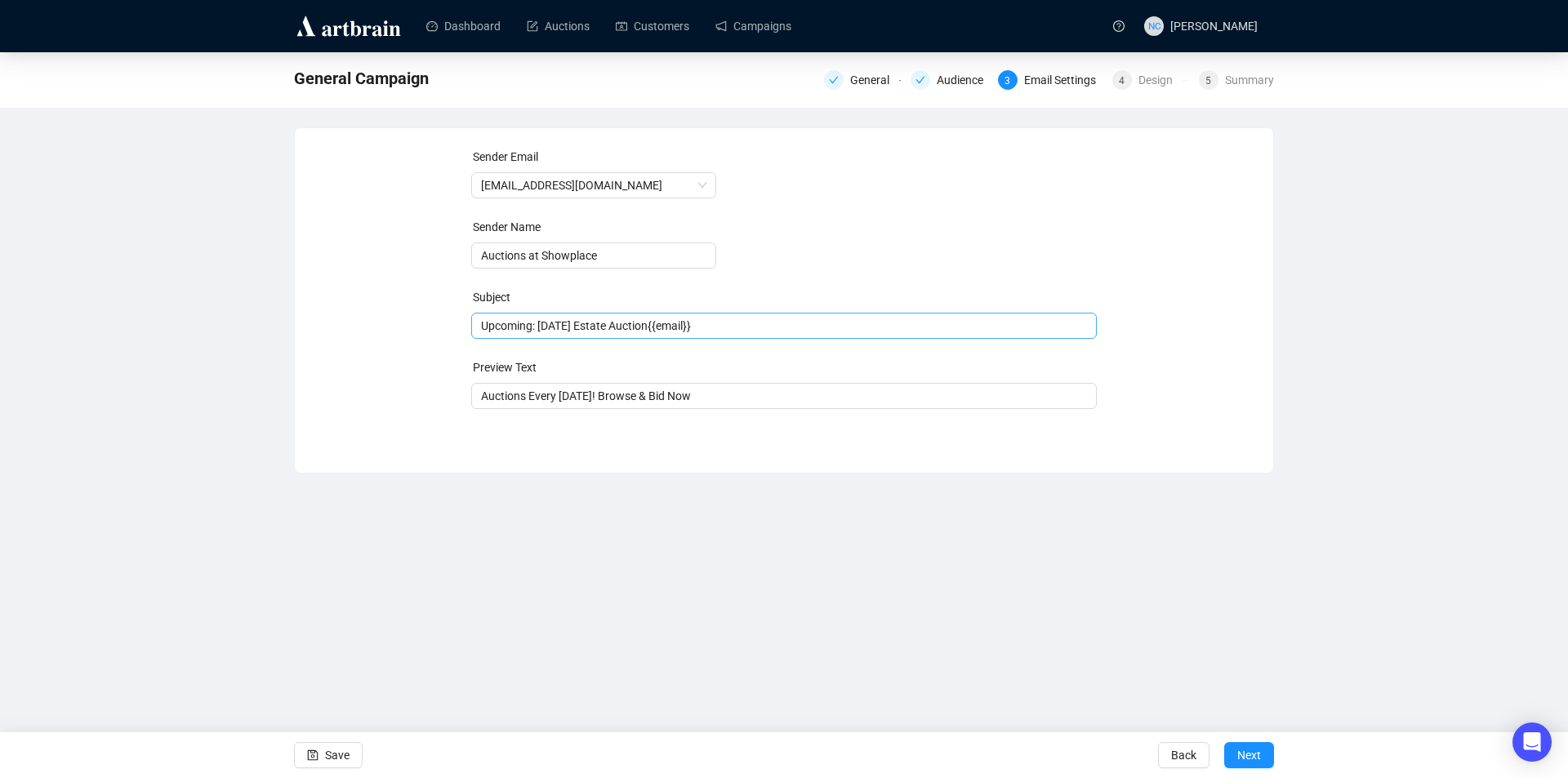
click at [719, 331] on span "Upcoming: [DATE] Estate Auction{{email}}" at bounding box center [784, 326] width 626 height 13
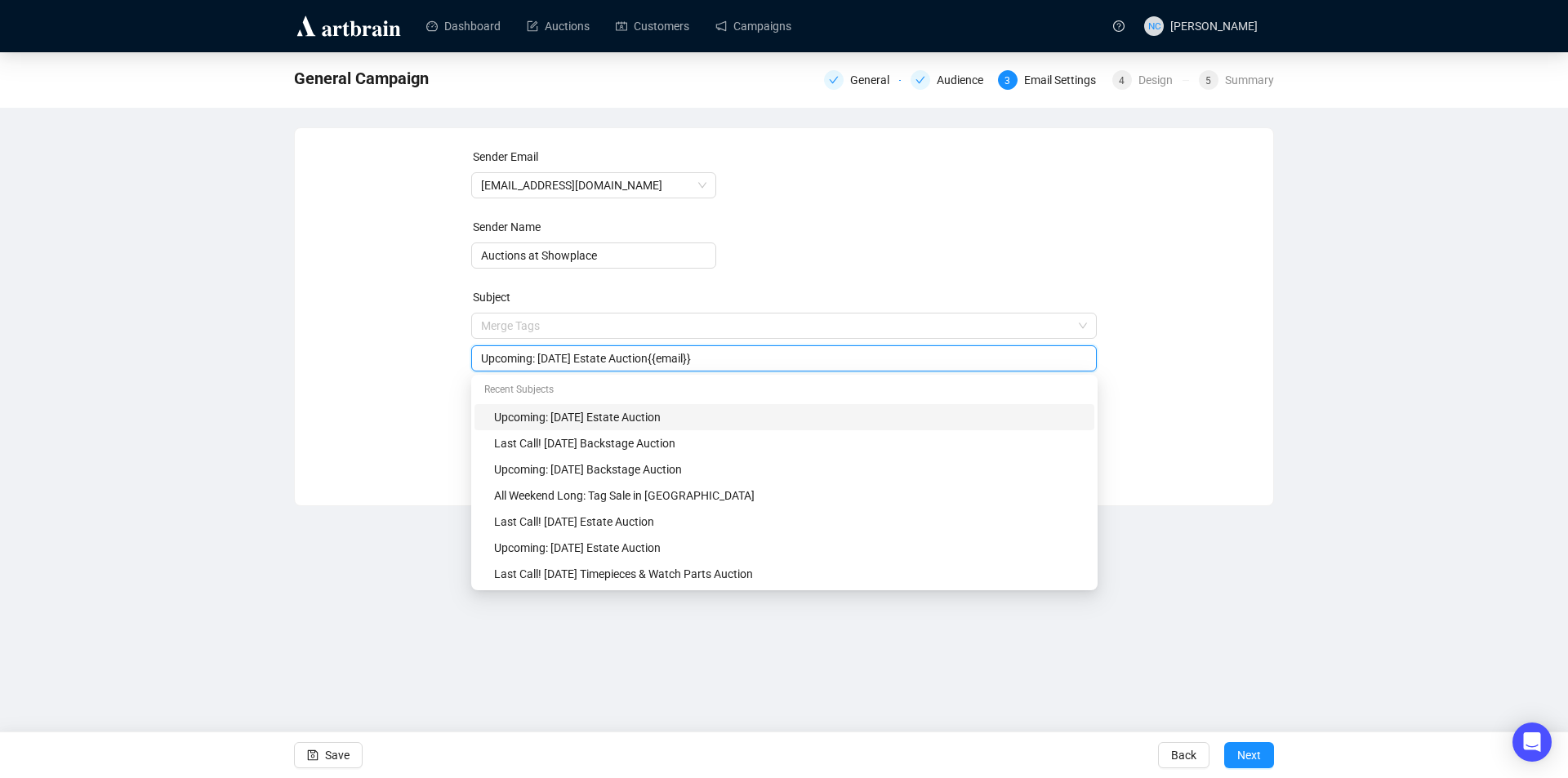
drag, startPoint x: 756, startPoint y: 354, endPoint x: 405, endPoint y: 351, distance: 351.0
click at [410, 351] on div "Sender Email [EMAIL_ADDRESS][DOMAIN_NAME] Sender Name Auctions at Showplace Sub…" at bounding box center [784, 304] width 939 height 314
paste input "imepieces & Watch Parts: Discover Highlights in Our Upcoming Auction"
drag, startPoint x: 607, startPoint y: 356, endPoint x: 442, endPoint y: 360, distance: 165.0
click at [444, 363] on div "Sender Email [EMAIL_ADDRESS][DOMAIN_NAME] Sender Name Auctions at Showplace Sub…" at bounding box center [784, 304] width 939 height 314
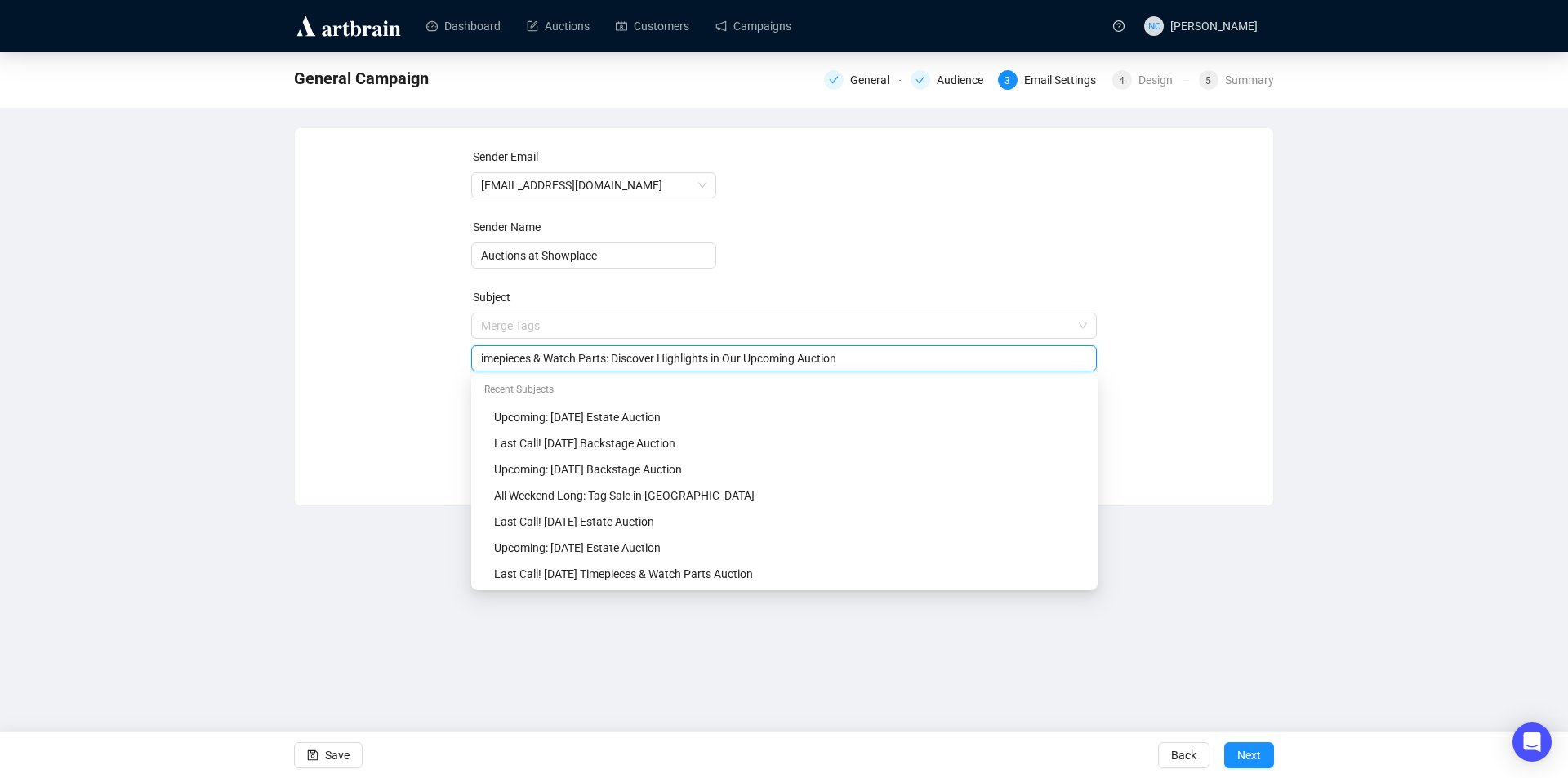
paste input "A Books, Prints, & Works on Paper Sale"
type input "A Books, Prints, & Works on Paper Sale: Discover Highlights in Our Upcoming Auc…"
click at [1185, 447] on div "Sender Email [EMAIL_ADDRESS][DOMAIN_NAME] Sender Name Auctions at Showplace Sub…" at bounding box center [784, 304] width 939 height 314
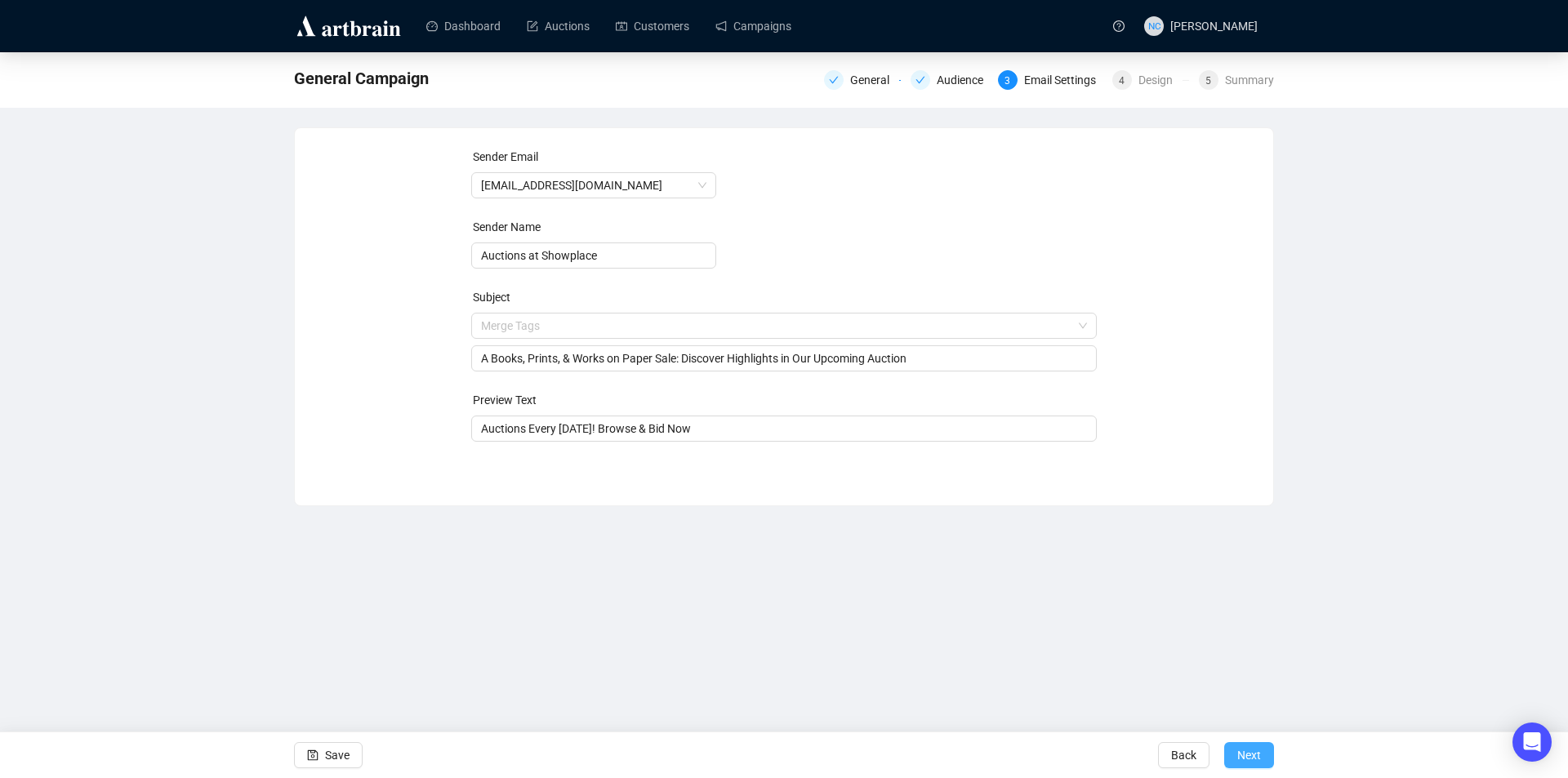
click at [1258, 751] on span "Next" at bounding box center [1249, 756] width 24 height 46
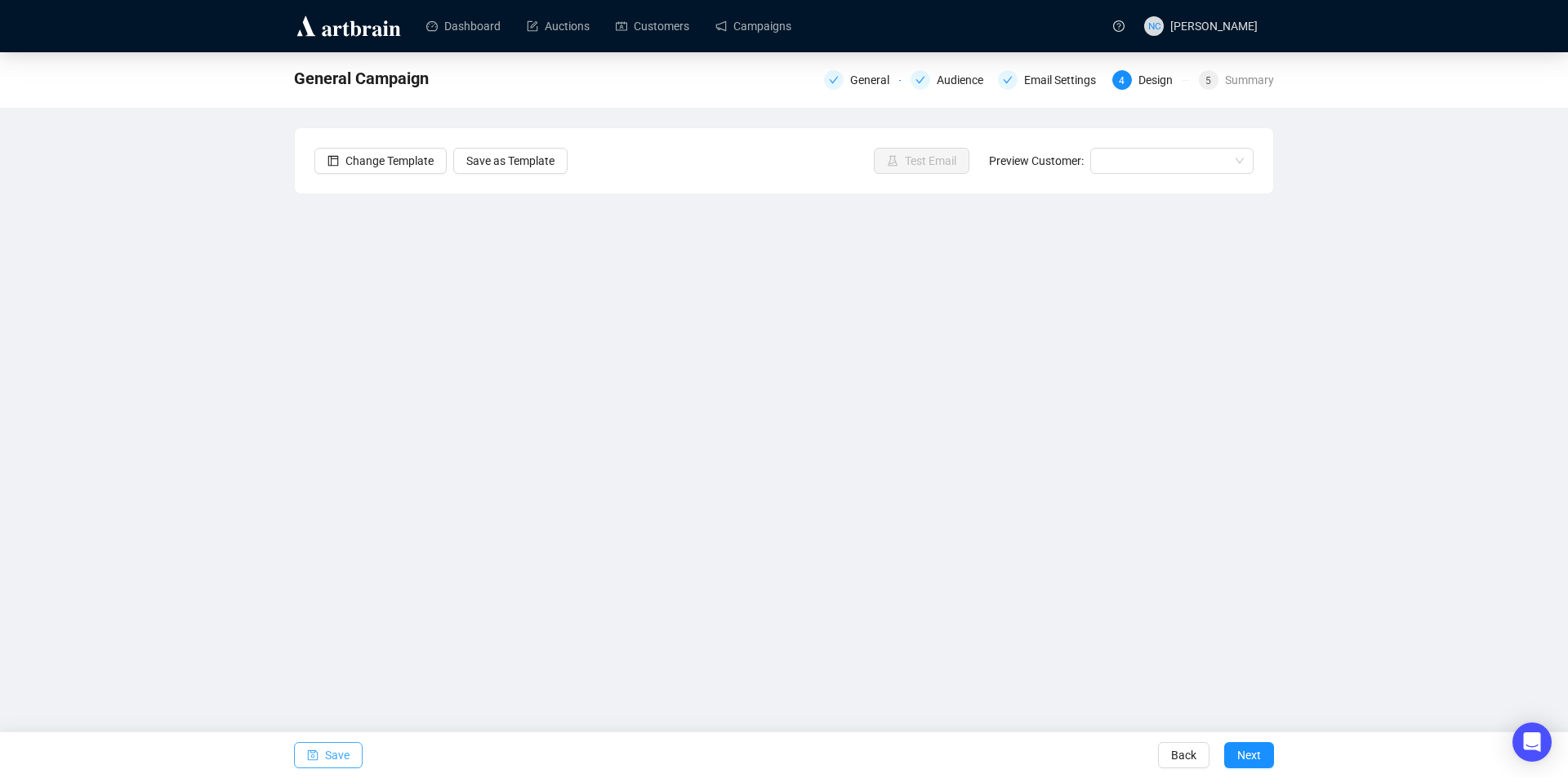
click at [341, 744] on span "Save" at bounding box center [338, 756] width 25 height 46
click at [310, 761] on span "button" at bounding box center [313, 756] width 12 height 46
click at [333, 746] on span "Save" at bounding box center [338, 756] width 25 height 46
